Goal: Find specific page/section: Find specific page/section

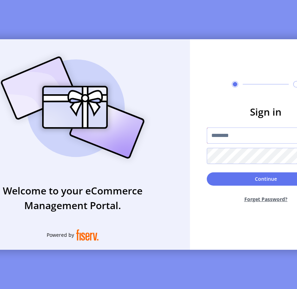
type input "*********"
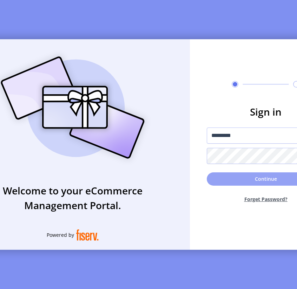
click at [249, 186] on button "Continue" at bounding box center [266, 179] width 118 height 13
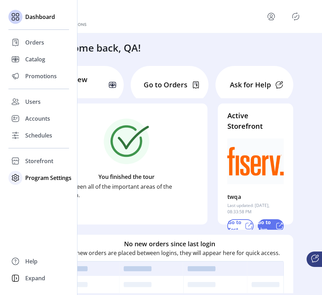
click at [48, 179] on span "Program Settings" at bounding box center [48, 178] width 46 height 8
click at [41, 192] on span "Templates" at bounding box center [39, 192] width 28 height 8
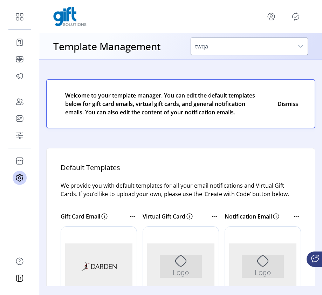
scroll to position [2, 0]
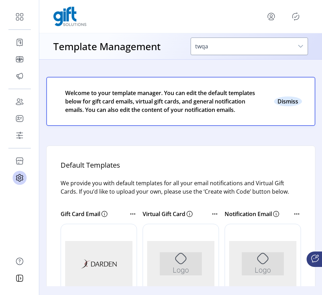
click at [293, 105] on button "Close" at bounding box center [288, 101] width 28 height 10
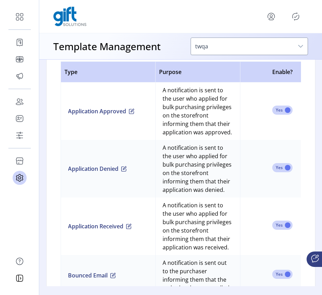
scroll to position [430, 0]
drag, startPoint x: 137, startPoint y: 110, endPoint x: 150, endPoint y: 102, distance: 15.4
click at [150, 102] on td "Application Approved" at bounding box center [108, 111] width 95 height 58
click at [189, 20] on div at bounding box center [180, 17] width 255 height 20
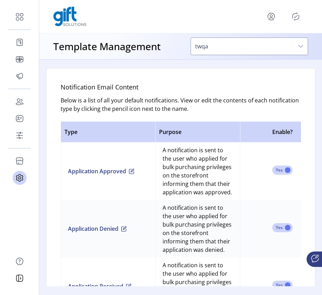
scroll to position [370, 0]
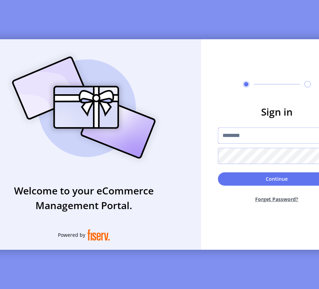
click at [265, 138] on input "text" at bounding box center [277, 136] width 118 height 16
type input "**********"
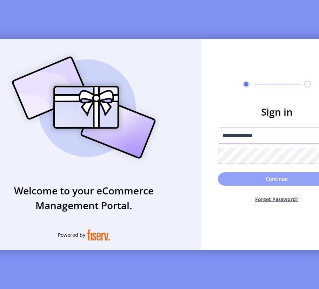
click at [275, 180] on button "Continue" at bounding box center [277, 179] width 118 height 13
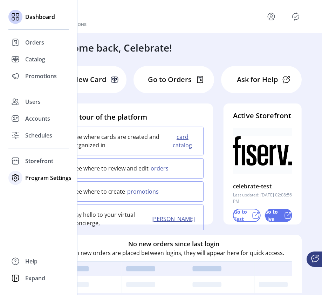
click at [43, 177] on span "Program Settings" at bounding box center [48, 178] width 46 height 8
click at [38, 189] on span "Templates" at bounding box center [39, 192] width 28 height 8
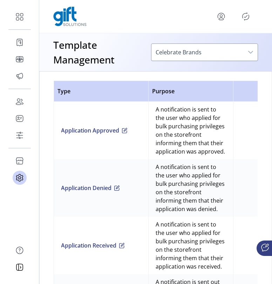
scroll to position [497, 0]
